Goal: Navigation & Orientation: Find specific page/section

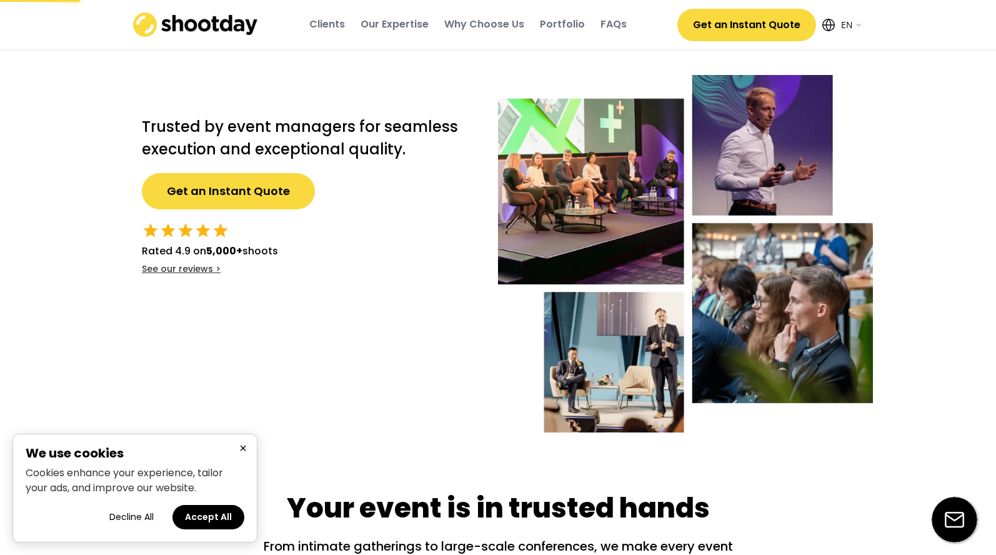
select select ""en""
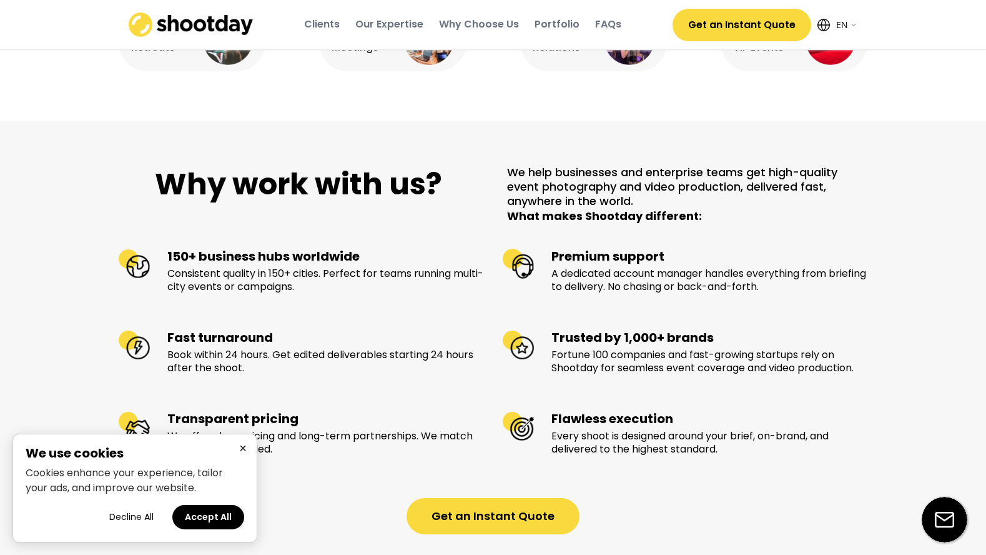
scroll to position [1323, 0]
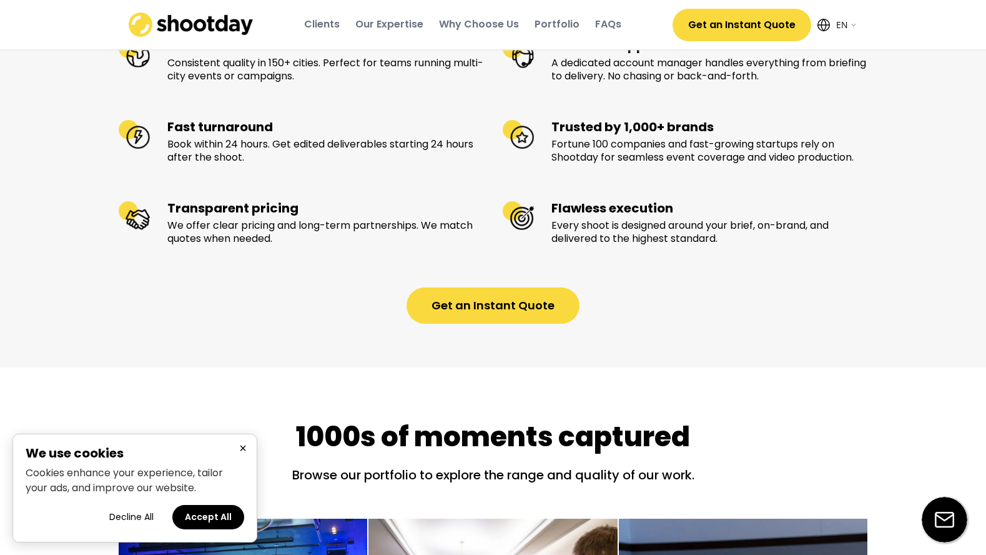
click at [235, 448] on button "×" at bounding box center [242, 448] width 15 height 16
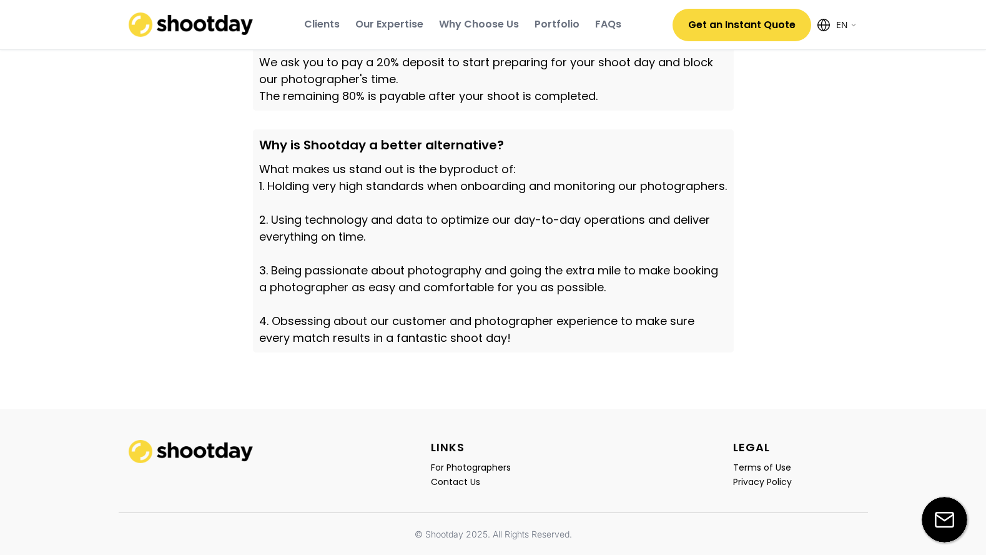
scroll to position [4303, 0]
